Goal: Navigation & Orientation: Find specific page/section

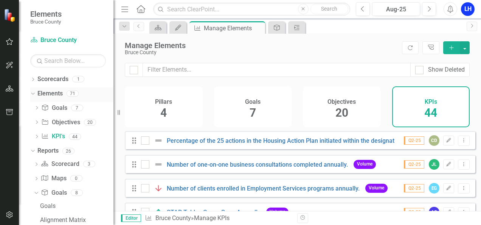
scroll to position [974, 0]
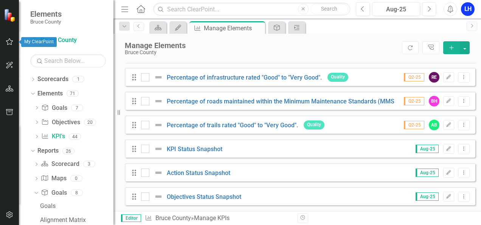
click at [11, 42] on icon "button" at bounding box center [10, 42] width 8 height 6
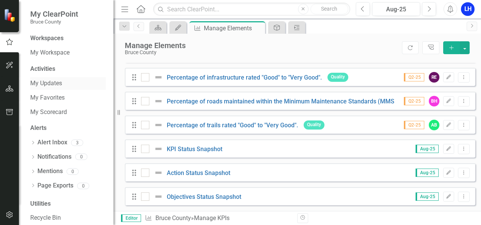
click at [42, 82] on link "My Updates" at bounding box center [68, 83] width 76 height 9
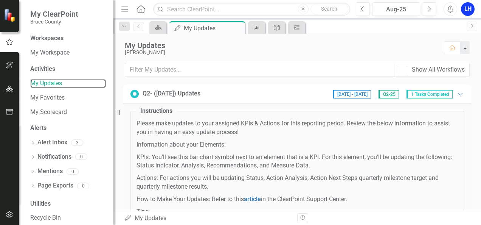
scroll to position [9, 0]
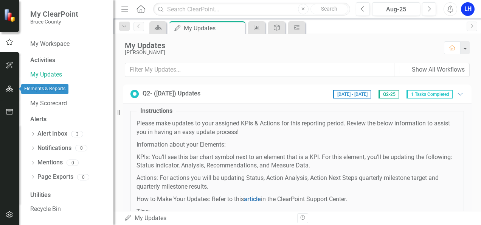
click at [11, 89] on icon "button" at bounding box center [10, 88] width 8 height 6
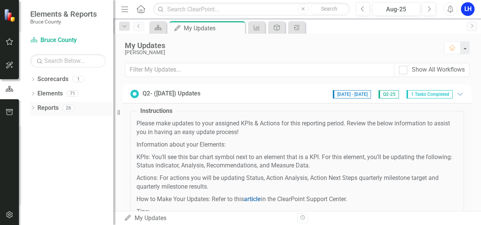
click at [39, 104] on link "Reports" at bounding box center [47, 108] width 21 height 9
click at [42, 82] on link "Scorecards" at bounding box center [52, 79] width 31 height 9
click at [71, 79] on div "Scorecards 1" at bounding box center [75, 80] width 76 height 14
click at [34, 82] on div "Dropdown" at bounding box center [32, 80] width 5 height 6
click at [50, 92] on link "Bruce County" at bounding box center [78, 93] width 72 height 9
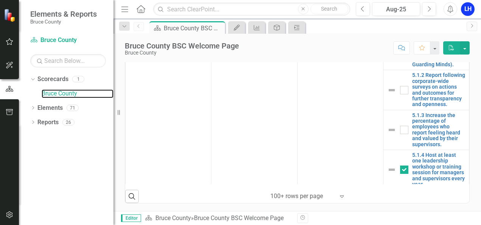
scroll to position [2063, 0]
